Goal: Information Seeking & Learning: Find specific fact

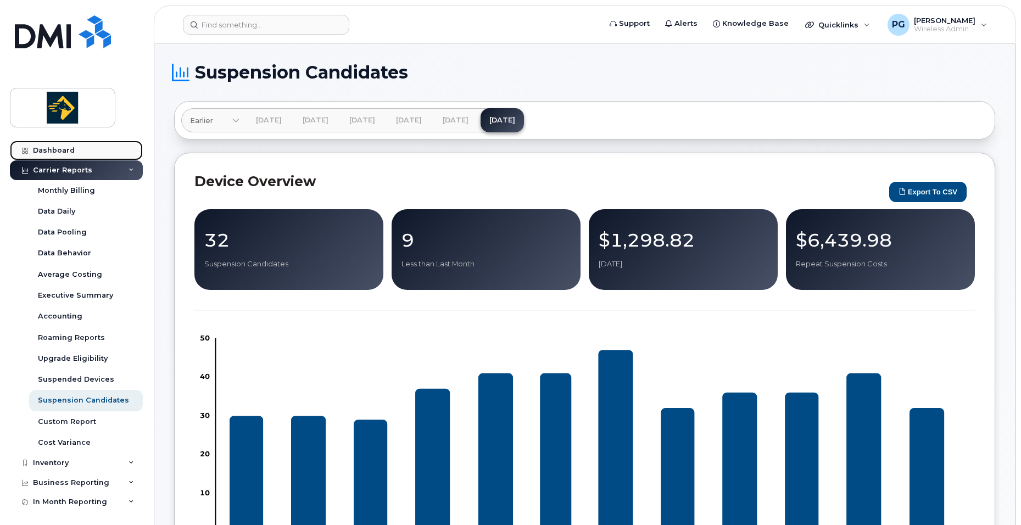
click at [74, 149] on link "Dashboard" at bounding box center [76, 151] width 133 height 20
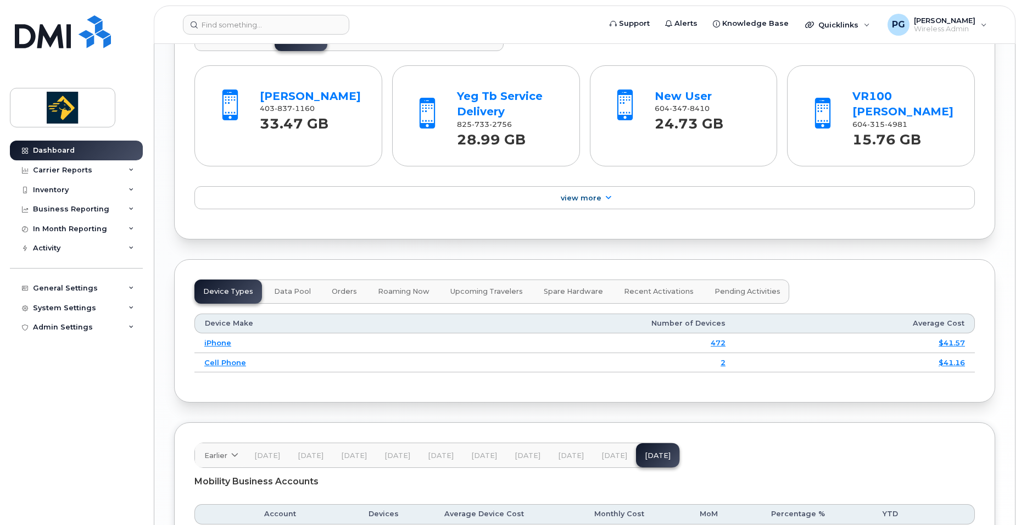
scroll to position [1208, 0]
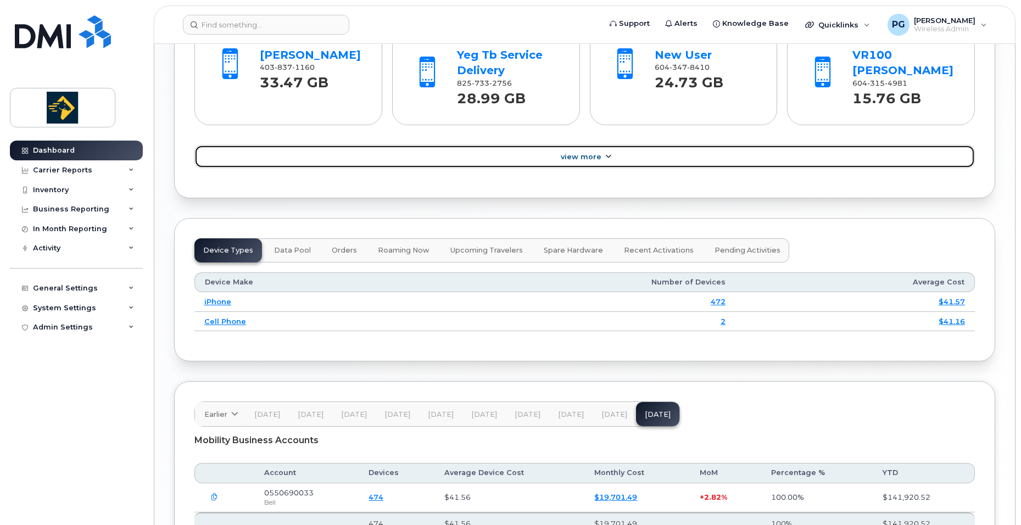
click at [523, 157] on link "View More" at bounding box center [584, 156] width 780 height 23
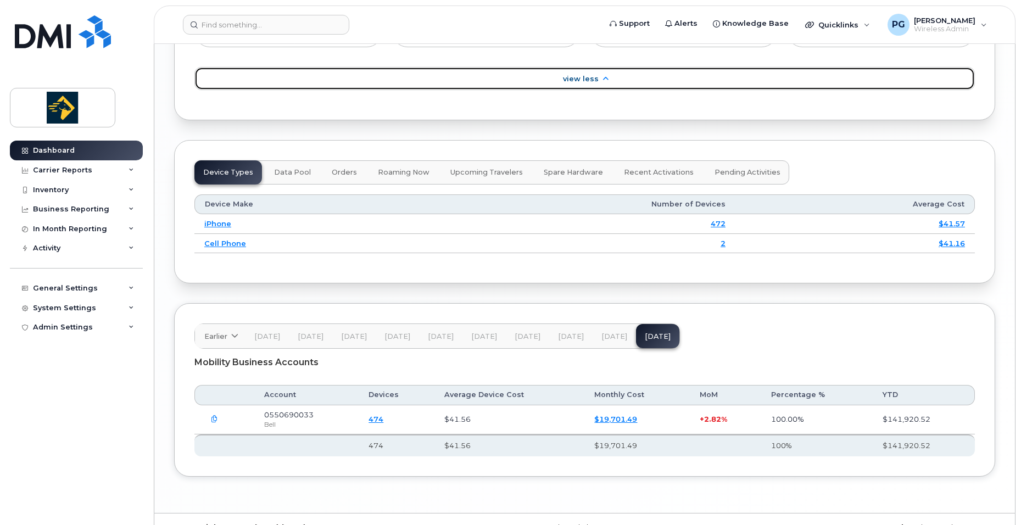
scroll to position [1658, 0]
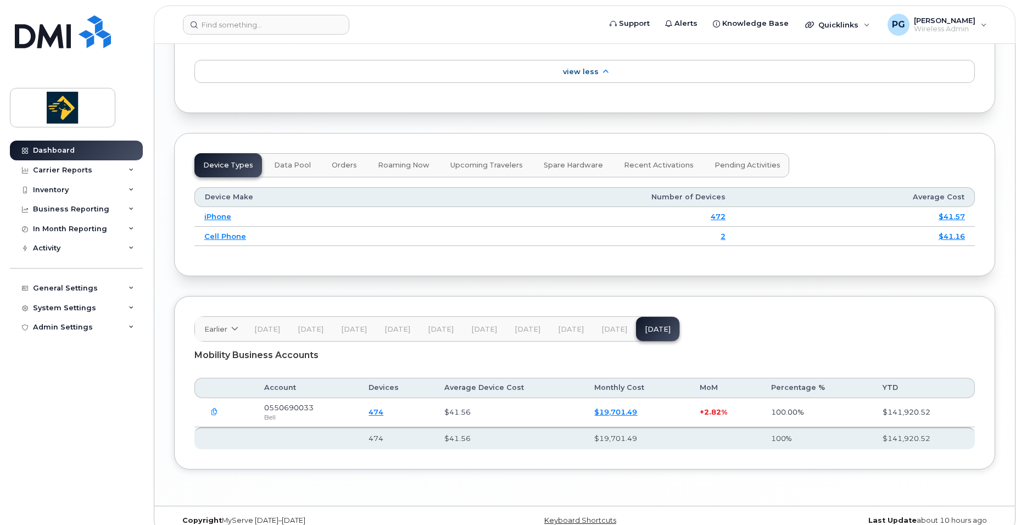
click at [600, 321] on button "Jul 25" at bounding box center [613, 329] width 43 height 24
click at [645, 325] on span "Aug 25" at bounding box center [658, 329] width 26 height 9
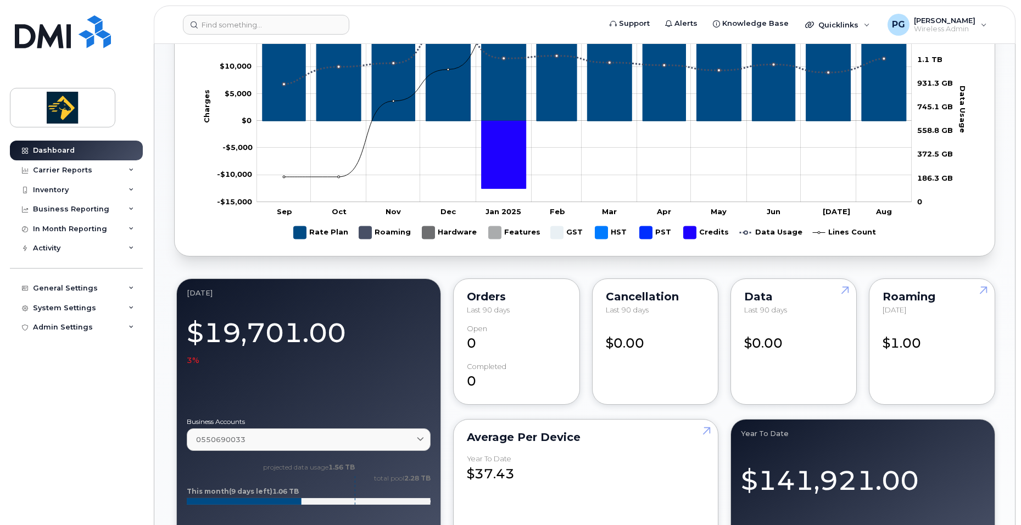
scroll to position [560, 0]
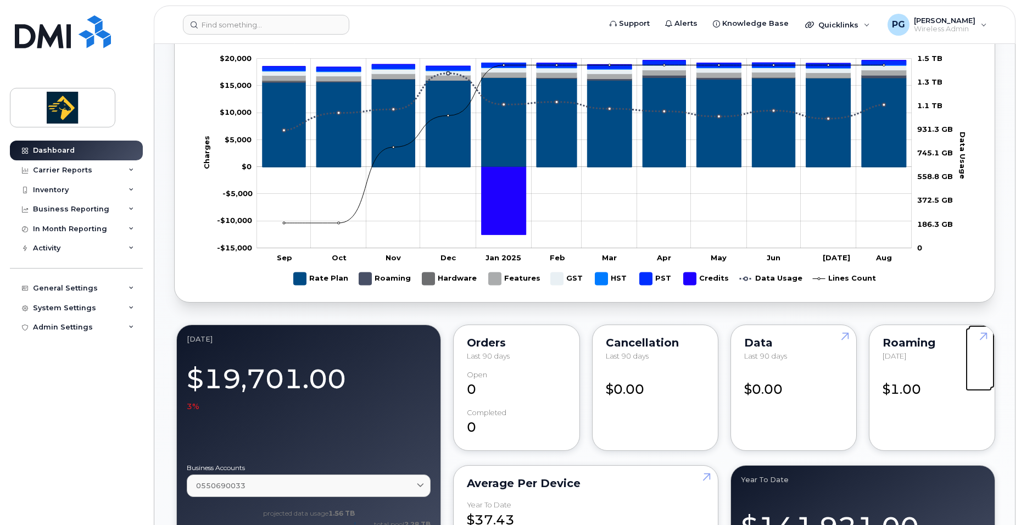
click at [968, 366] on link at bounding box center [981, 356] width 26 height 63
click at [978, 336] on link at bounding box center [981, 356] width 26 height 63
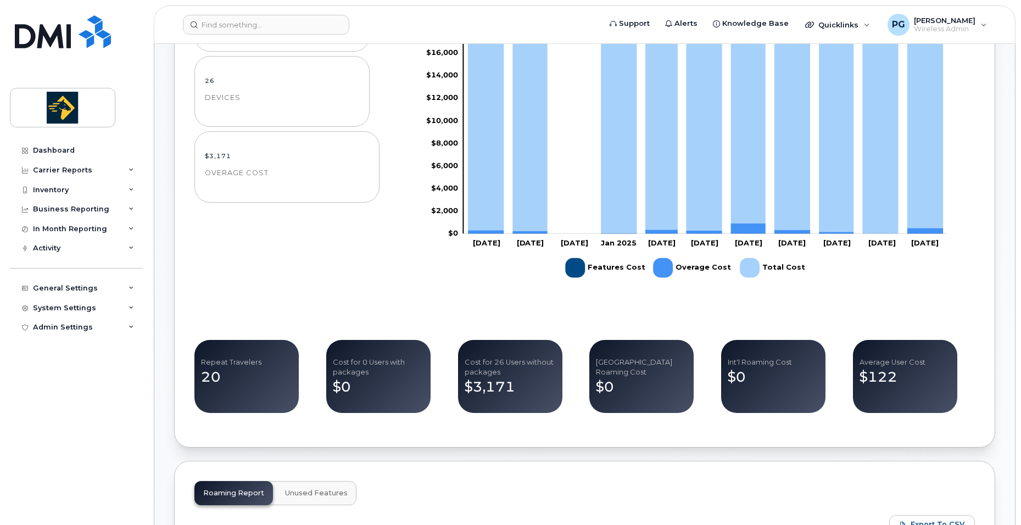
scroll to position [329, 0]
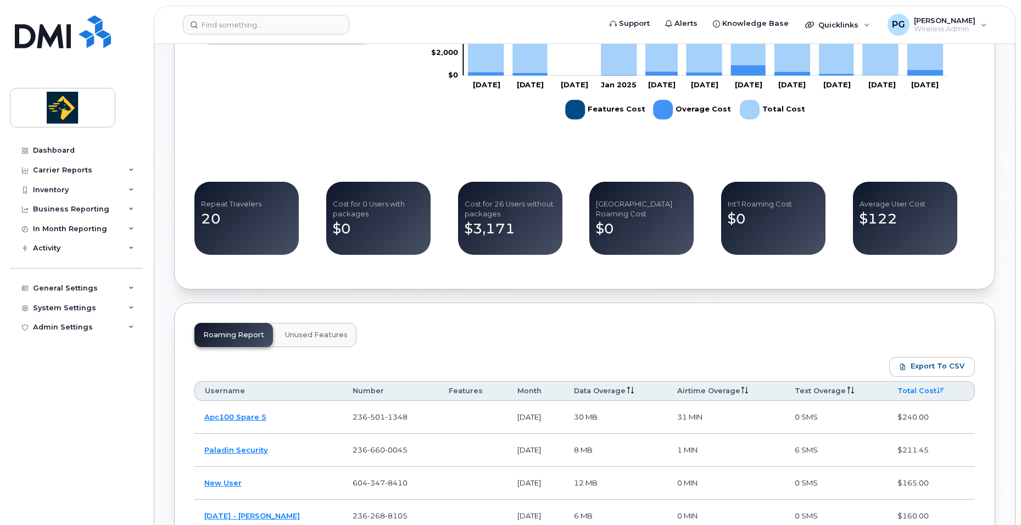
click at [244, 326] on div "Roaming Report Unused Features" at bounding box center [275, 335] width 162 height 24
click at [304, 329] on button "Unused Features" at bounding box center [316, 335] width 80 height 24
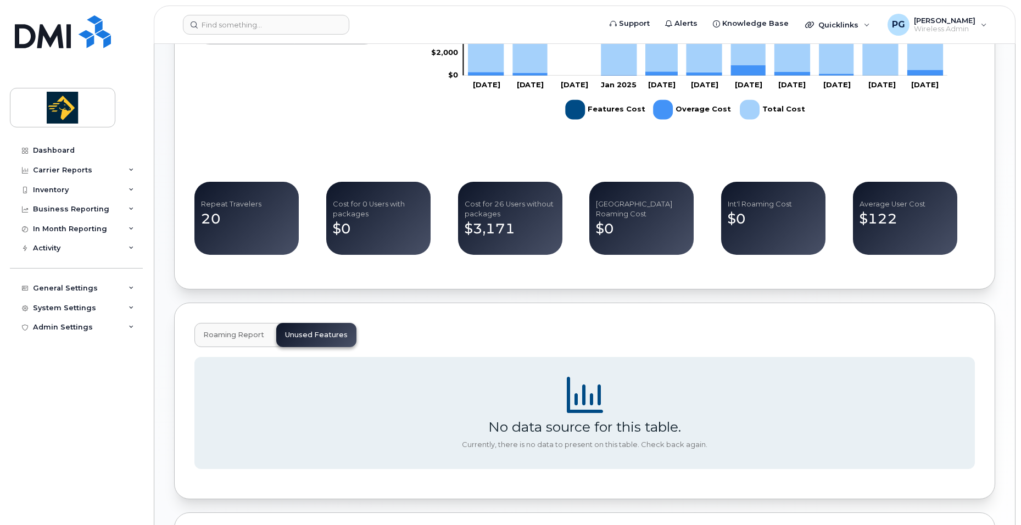
click at [233, 337] on span "Roaming Report" at bounding box center [233, 335] width 61 height 9
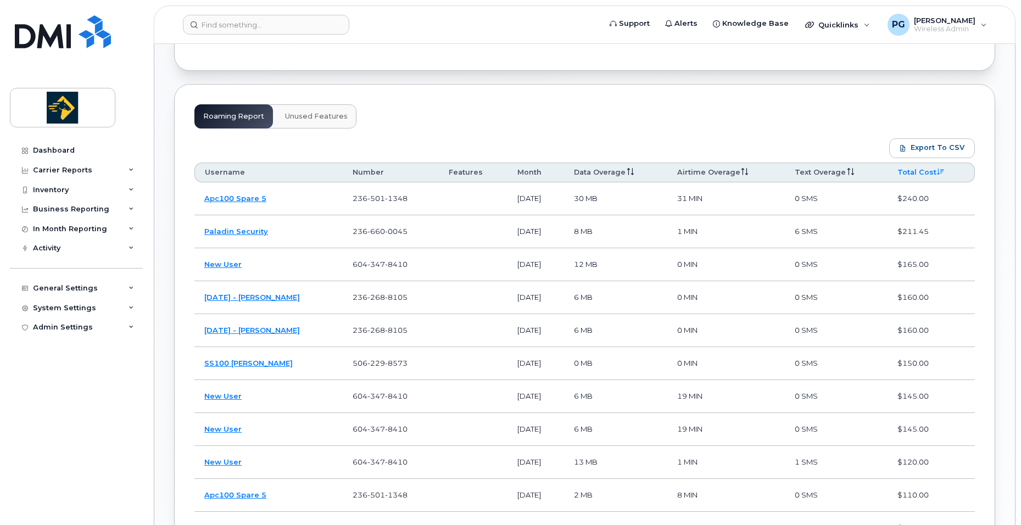
scroll to position [549, 0]
click at [259, 204] on td "Apc100 Spare 5" at bounding box center [268, 197] width 148 height 33
click at [258, 197] on link "Apc100 Spare 5" at bounding box center [235, 197] width 62 height 9
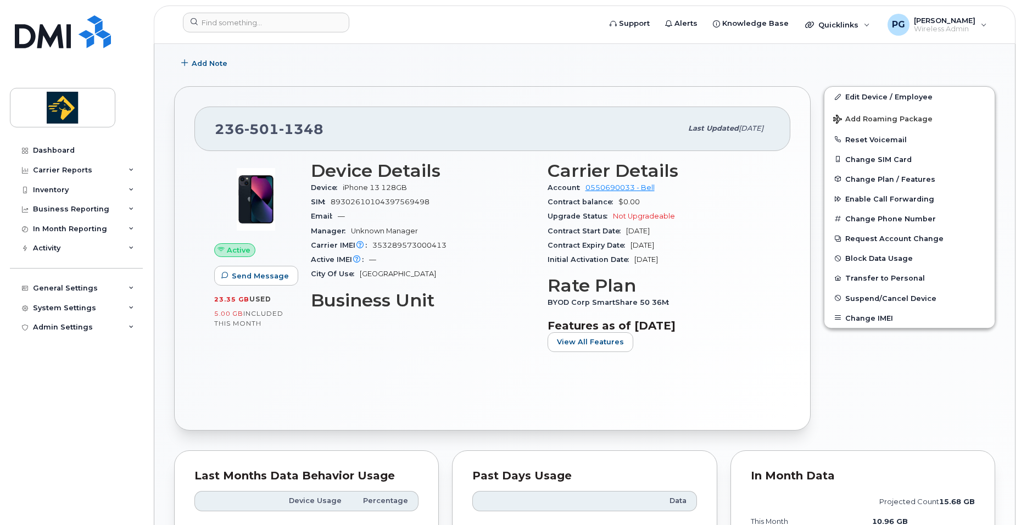
scroll to position [165, 0]
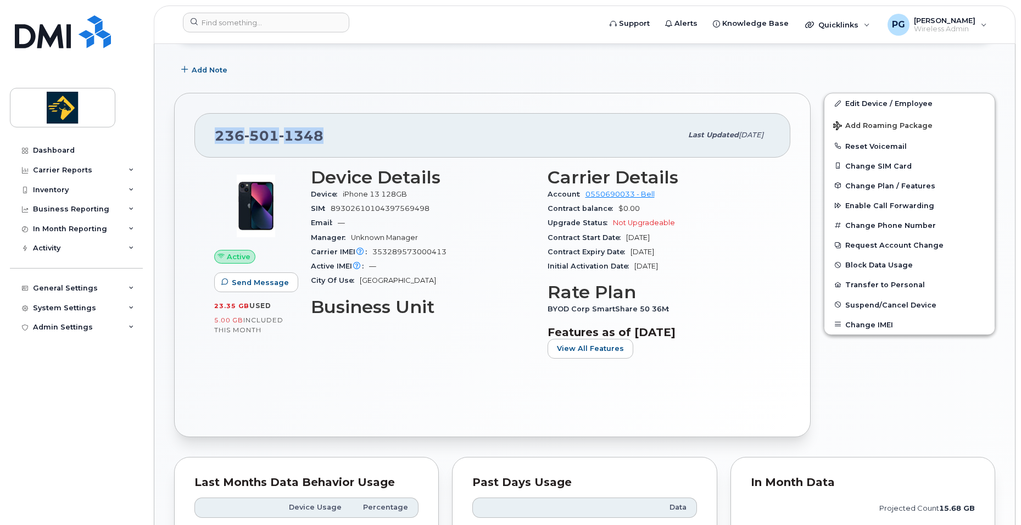
drag, startPoint x: 327, startPoint y: 133, endPoint x: 218, endPoint y: 142, distance: 109.1
click at [218, 142] on div "[PHONE_NUMBER]" at bounding box center [448, 135] width 467 height 23
copy span "[PHONE_NUMBER]"
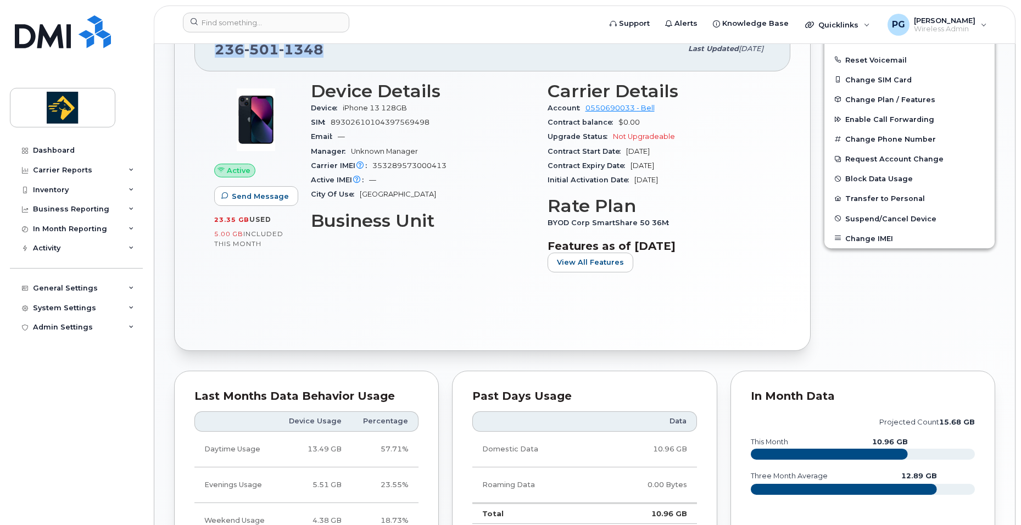
scroll to position [302, 0]
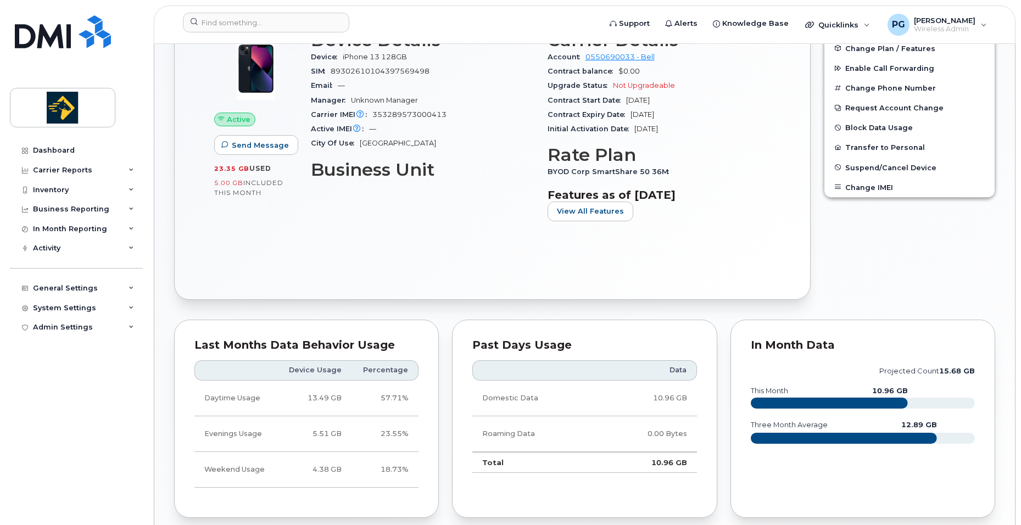
click at [349, 226] on div "Device Details Device iPhone 13 128GB SIM 89302610104397569498 Email — Manager …" at bounding box center [422, 130] width 237 height 213
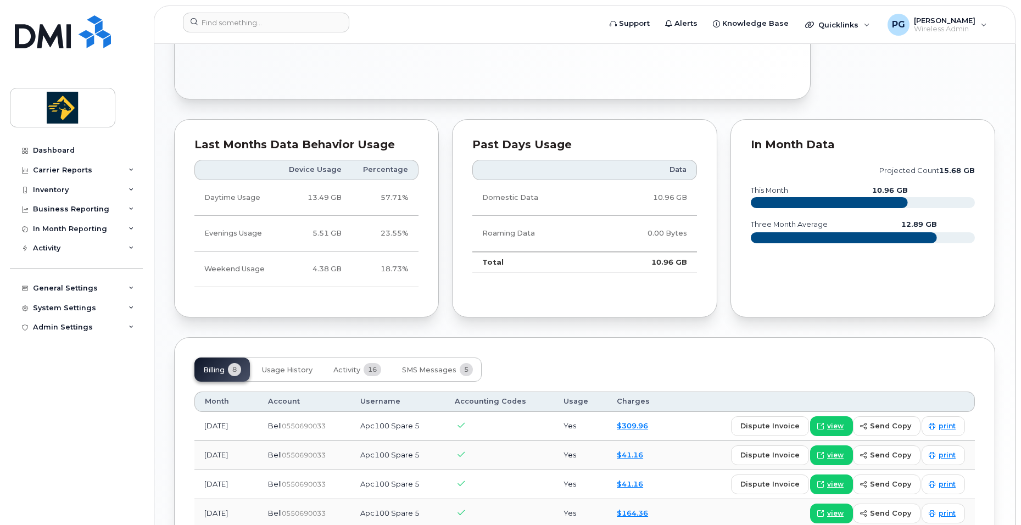
scroll to position [633, 0]
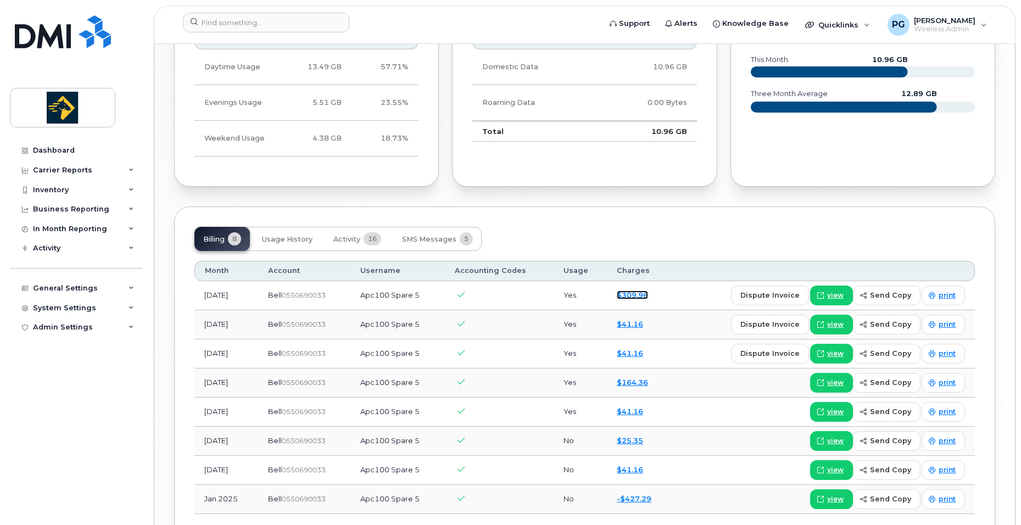
click at [627, 295] on link "$309.96" at bounding box center [632, 294] width 31 height 9
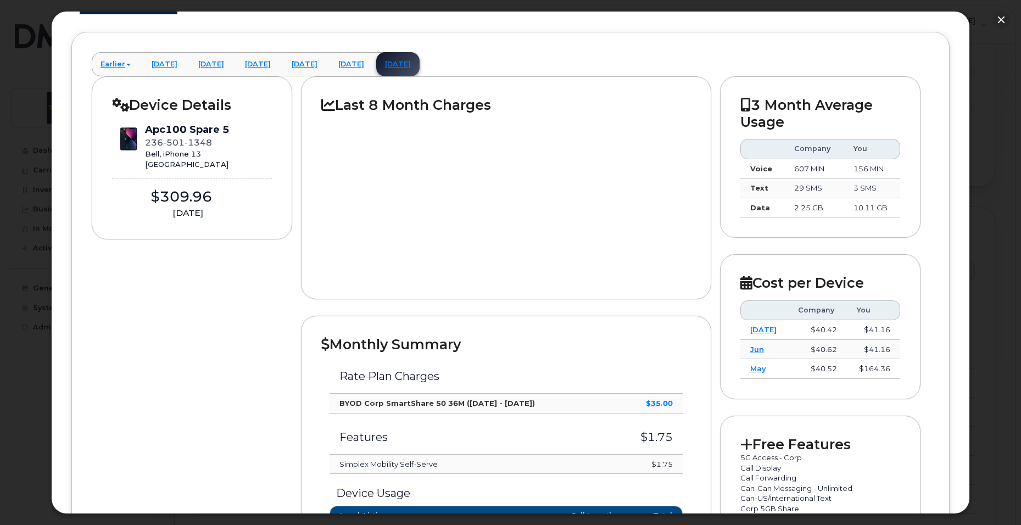
scroll to position [0, 0]
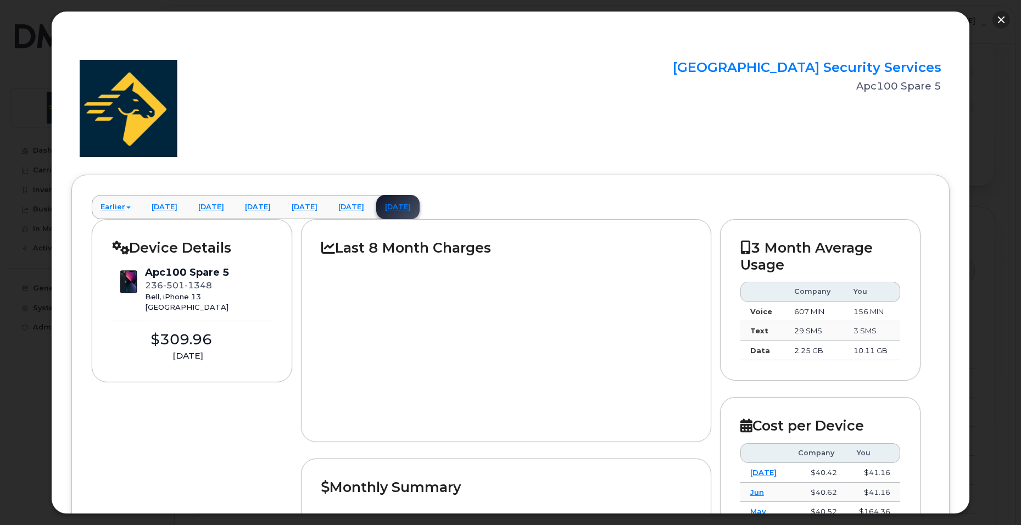
click at [1003, 18] on button "button" at bounding box center [1001, 20] width 18 height 18
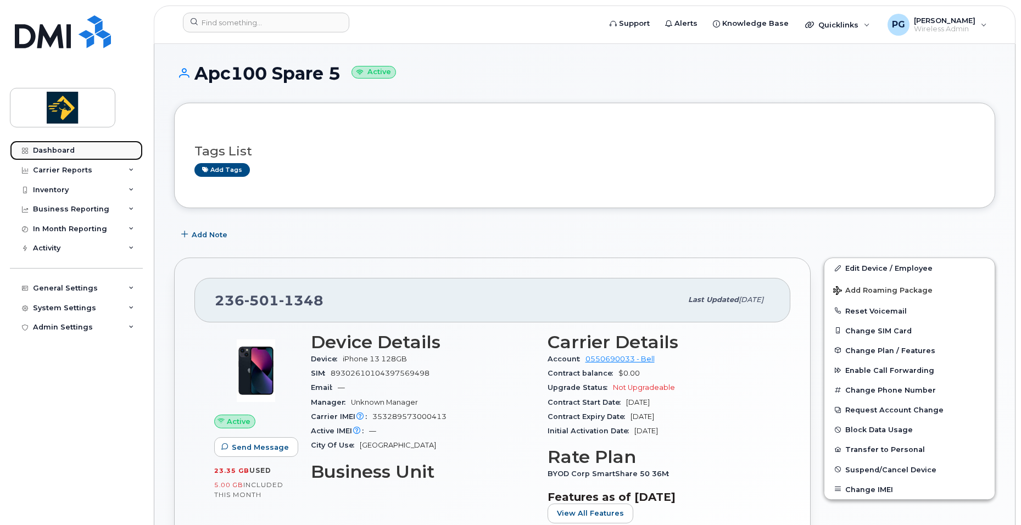
click at [80, 143] on link "Dashboard" at bounding box center [76, 151] width 133 height 20
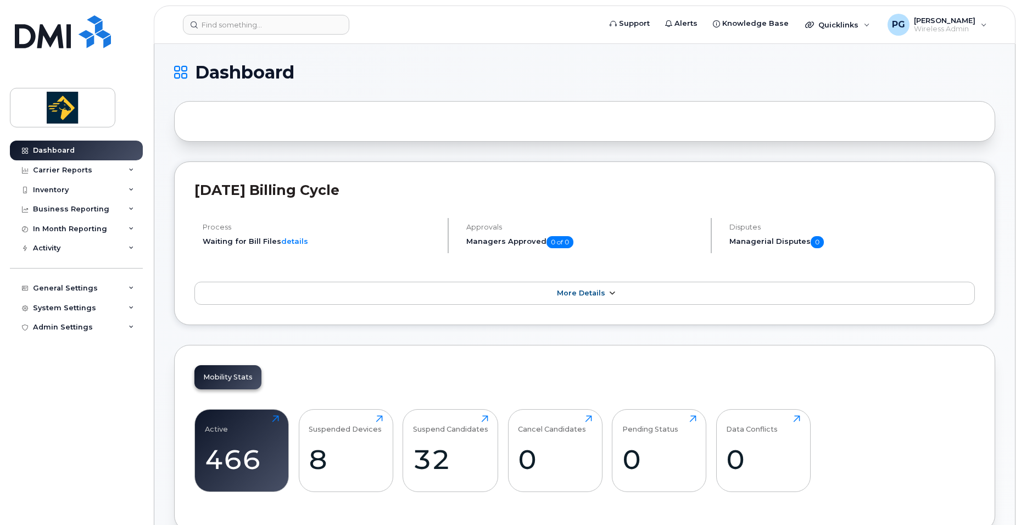
click at [586, 294] on span "More Details" at bounding box center [581, 293] width 48 height 8
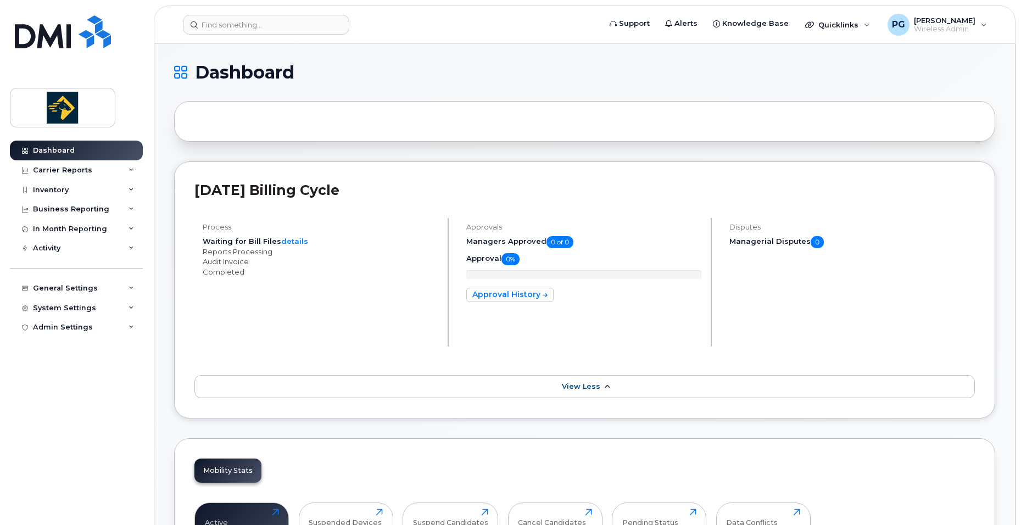
click at [602, 387] on icon at bounding box center [606, 386] width 9 height 7
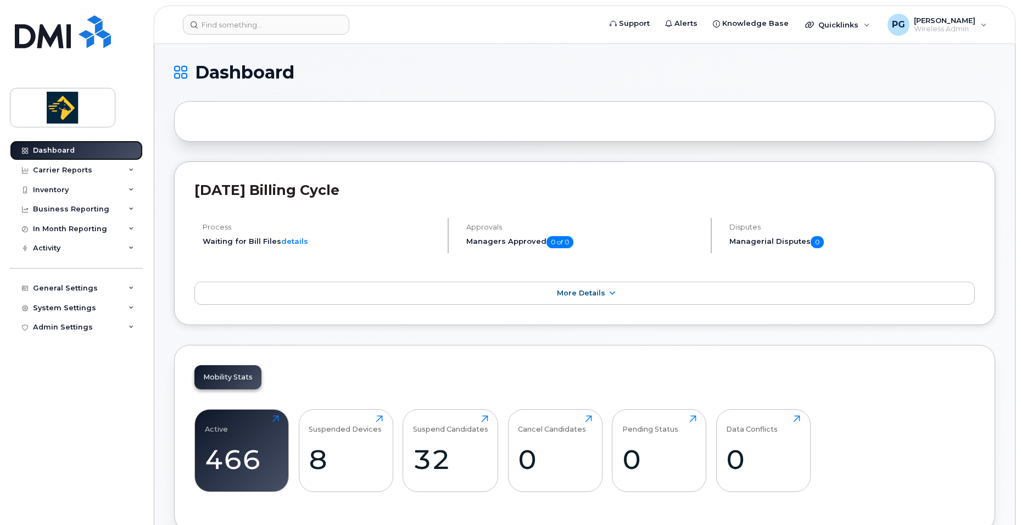
click at [48, 152] on div "Dashboard" at bounding box center [54, 150] width 42 height 9
